Goal: Task Accomplishment & Management: Manage account settings

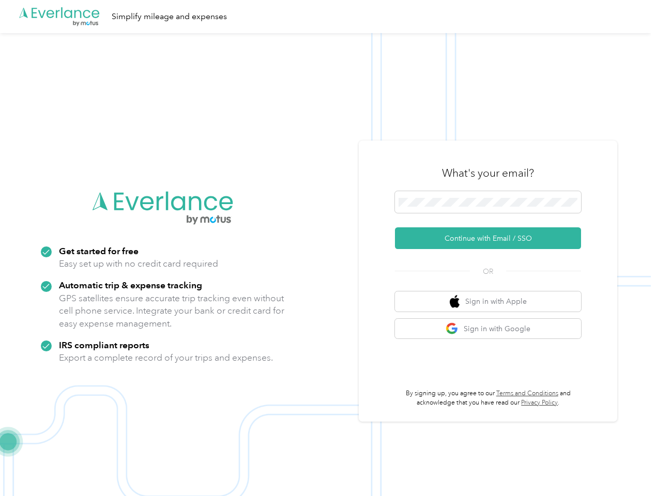
click at [328, 248] on img at bounding box center [325, 281] width 650 height 496
click at [328, 17] on div ".cls-1 { fill: #00adee; } .cls-2 { fill: #fff; } .cls-3 { fill: #707372; } .cls…" at bounding box center [325, 16] width 650 height 33
click at [492, 238] on button "Continue with Email / SSO" at bounding box center [488, 238] width 186 height 22
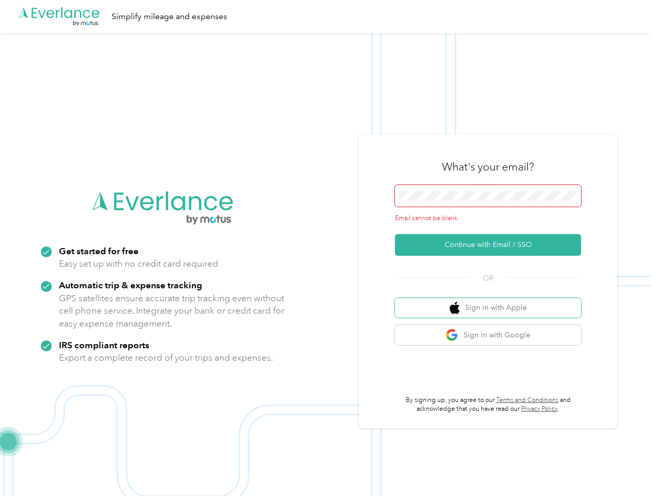
click at [492, 301] on button "Sign in with Apple" at bounding box center [488, 308] width 186 height 20
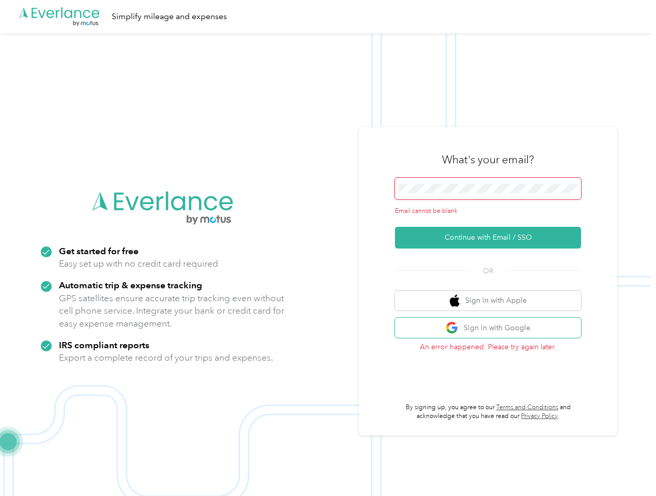
click at [492, 329] on button "Sign in with Google" at bounding box center [488, 328] width 186 height 20
